Goal: Find specific page/section: Find specific page/section

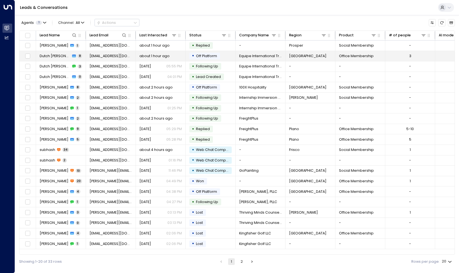
click at [56, 55] on span "Dutch [PERSON_NAME]" at bounding box center [55, 55] width 31 height 5
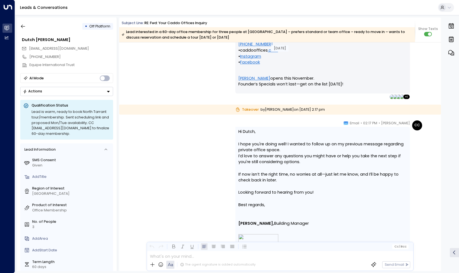
scroll to position [1828, 0]
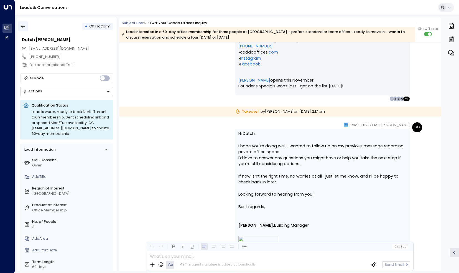
click at [28, 28] on button "button" at bounding box center [23, 26] width 10 height 10
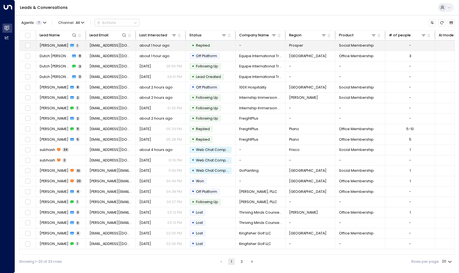
click at [109, 47] on span "[EMAIL_ADDRESS][DOMAIN_NAME]" at bounding box center [110, 45] width 43 height 5
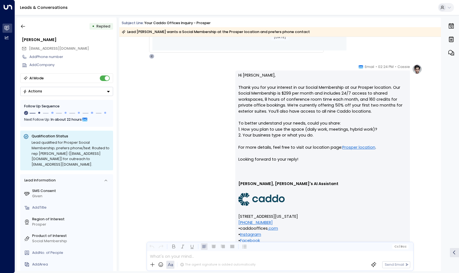
scroll to position [412, 0]
click at [21, 25] on icon "button" at bounding box center [23, 27] width 6 height 6
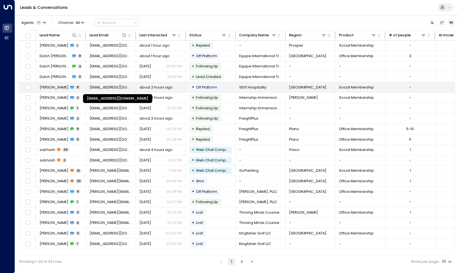
click at [94, 86] on span "[EMAIL_ADDRESS][DOMAIN_NAME]" at bounding box center [110, 87] width 43 height 5
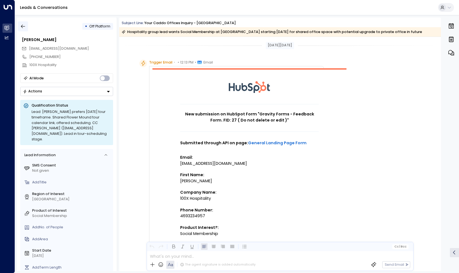
click at [25, 28] on icon "button" at bounding box center [23, 27] width 6 height 6
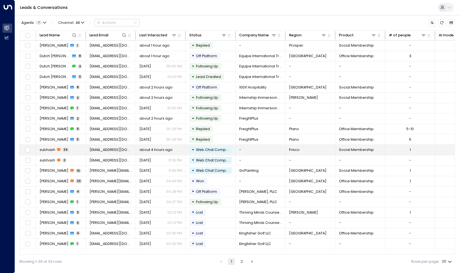
click at [71, 147] on td "subhash 34" at bounding box center [61, 150] width 50 height 10
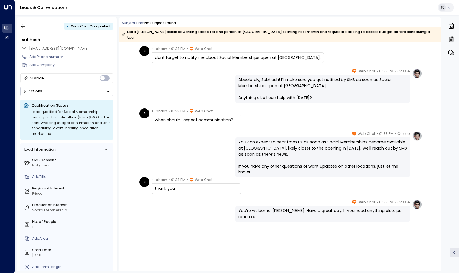
scroll to position [2549, 0]
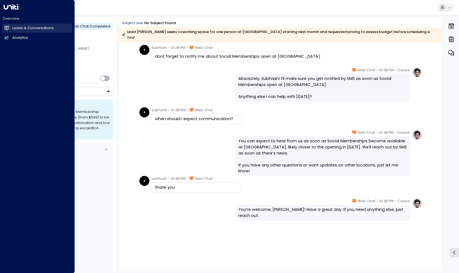
click at [7, 28] on icon at bounding box center [7, 27] width 4 height 3
